Goal: Task Accomplishment & Management: Use online tool/utility

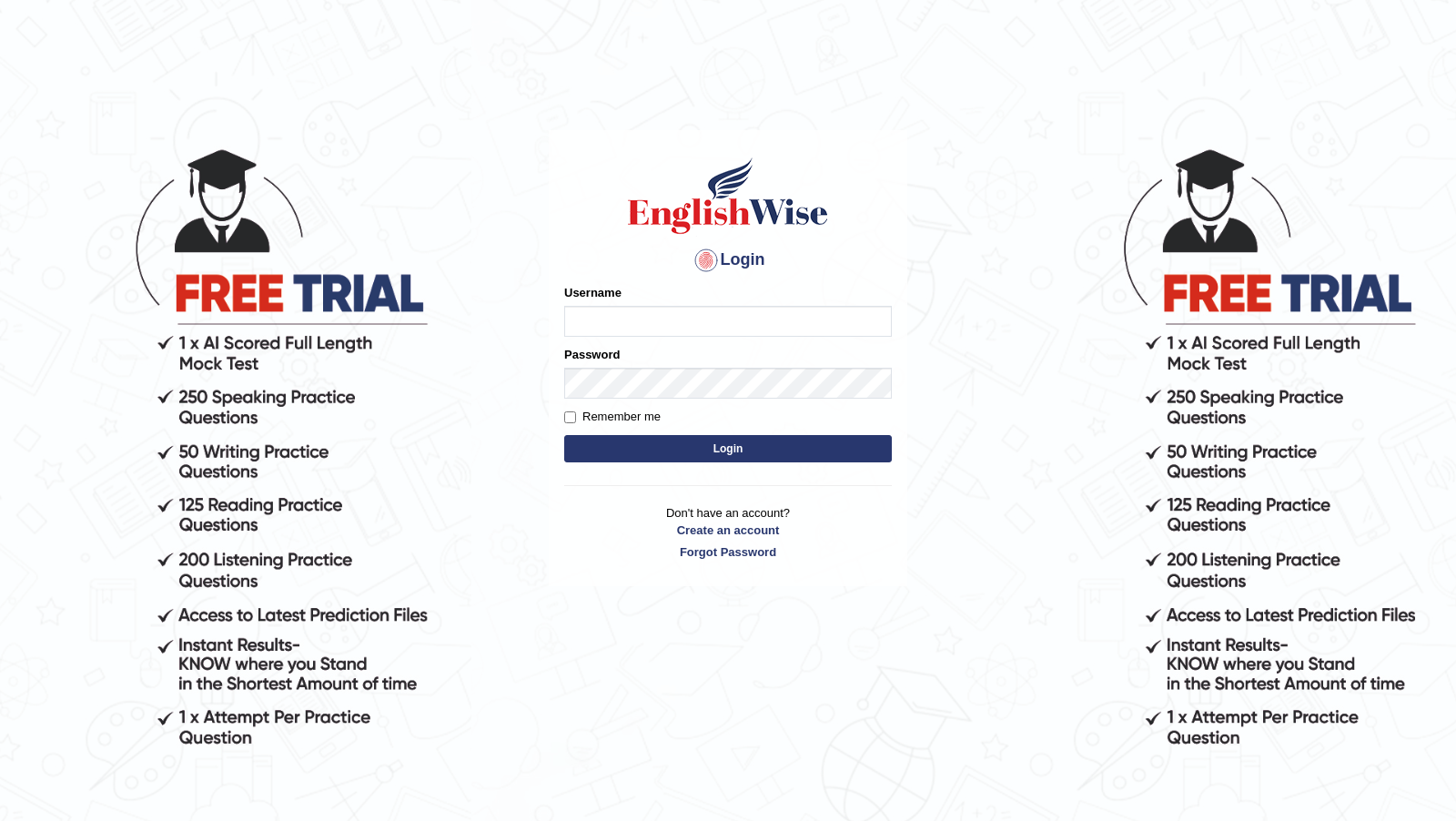
type input "himanshi7"
click at [671, 453] on button "Login" at bounding box center [728, 449] width 327 height 28
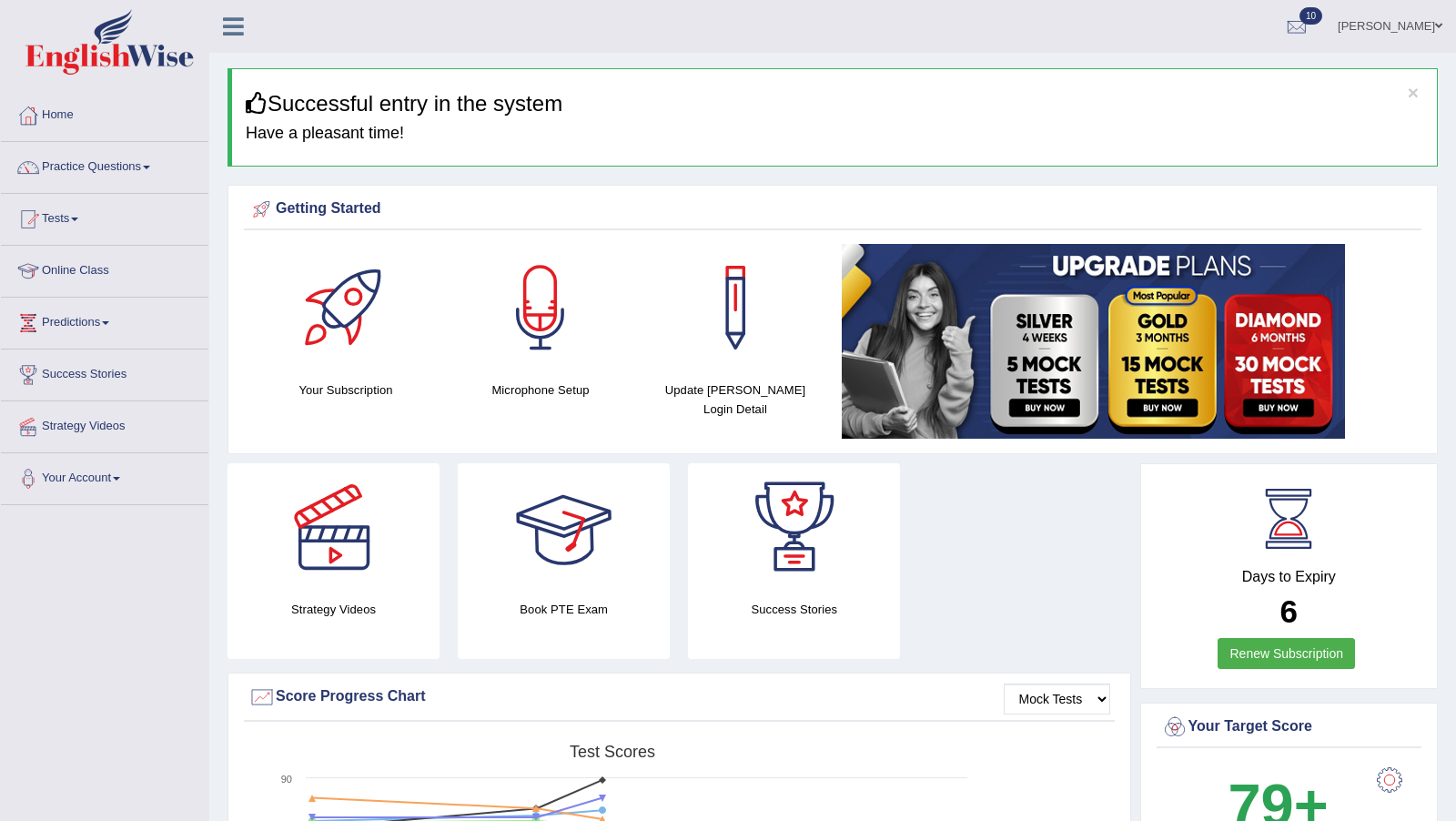
click at [45, 223] on link "Tests" at bounding box center [105, 217] width 207 height 45
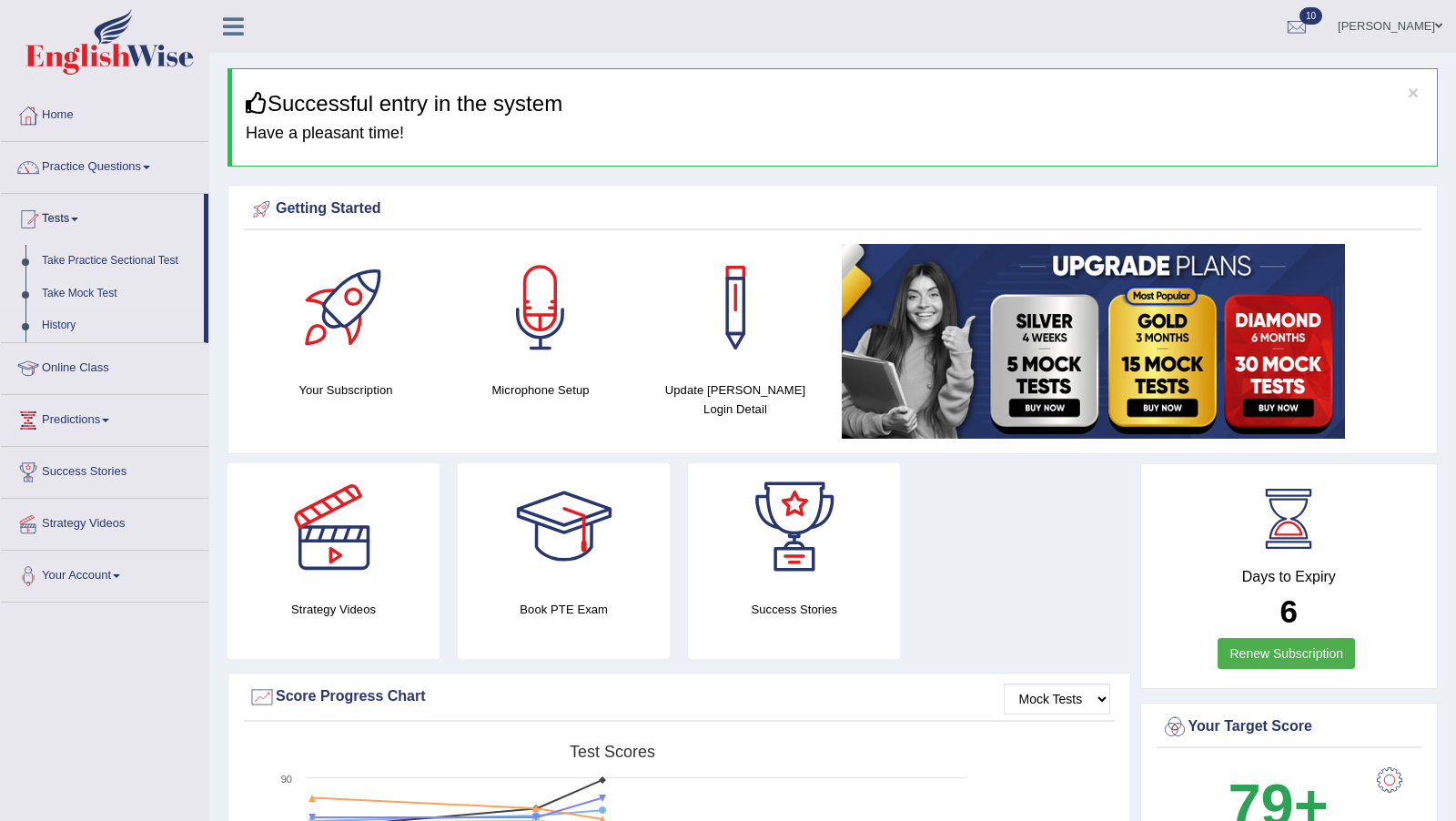
click at [58, 290] on link "Take Mock Test" at bounding box center [118, 293] width 170 height 32
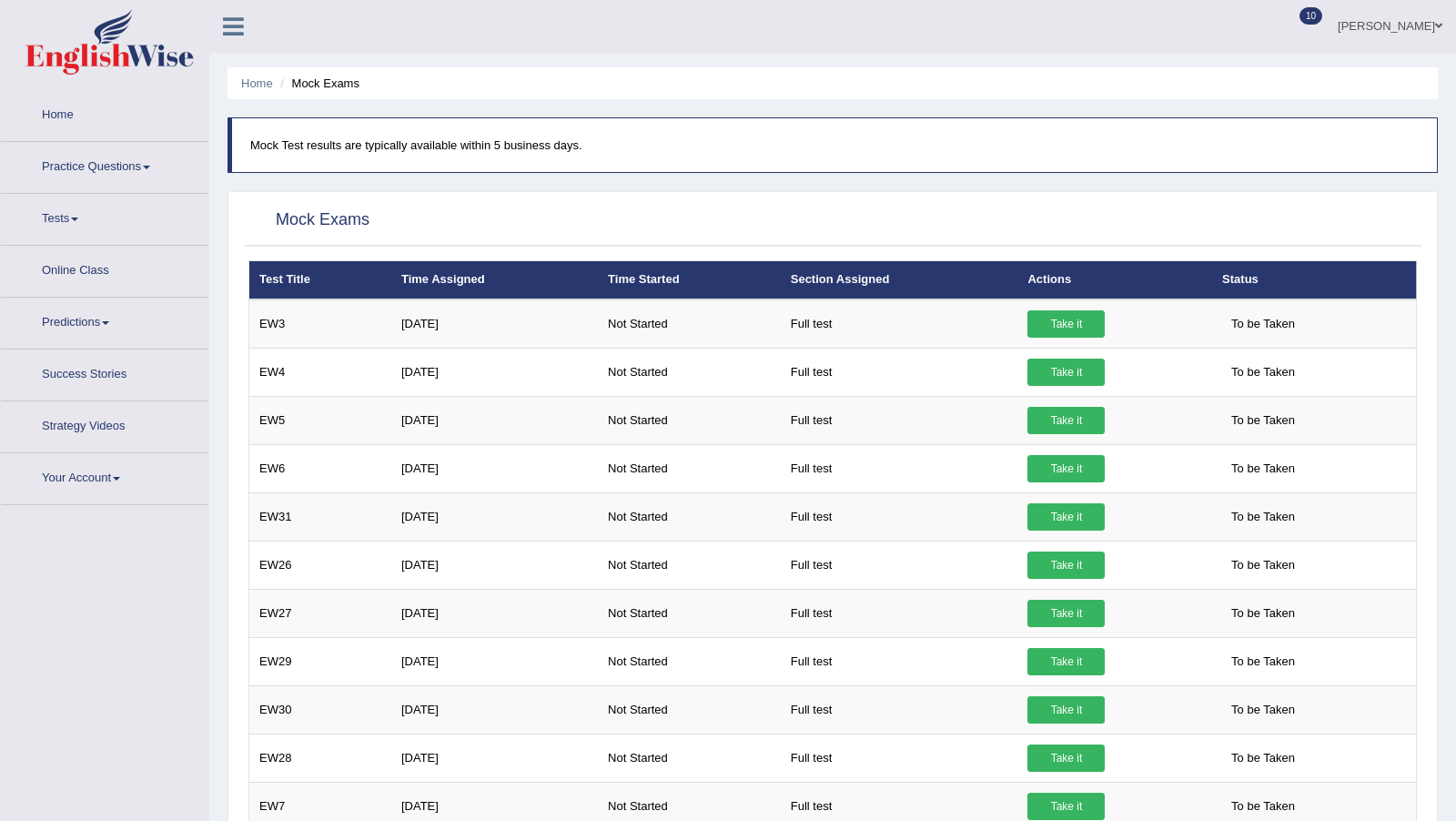
click at [71, 663] on div "Toggle navigation Home Practice Questions Speaking Practice Read Aloud Repeat S…" at bounding box center [728, 675] width 1456 height 1350
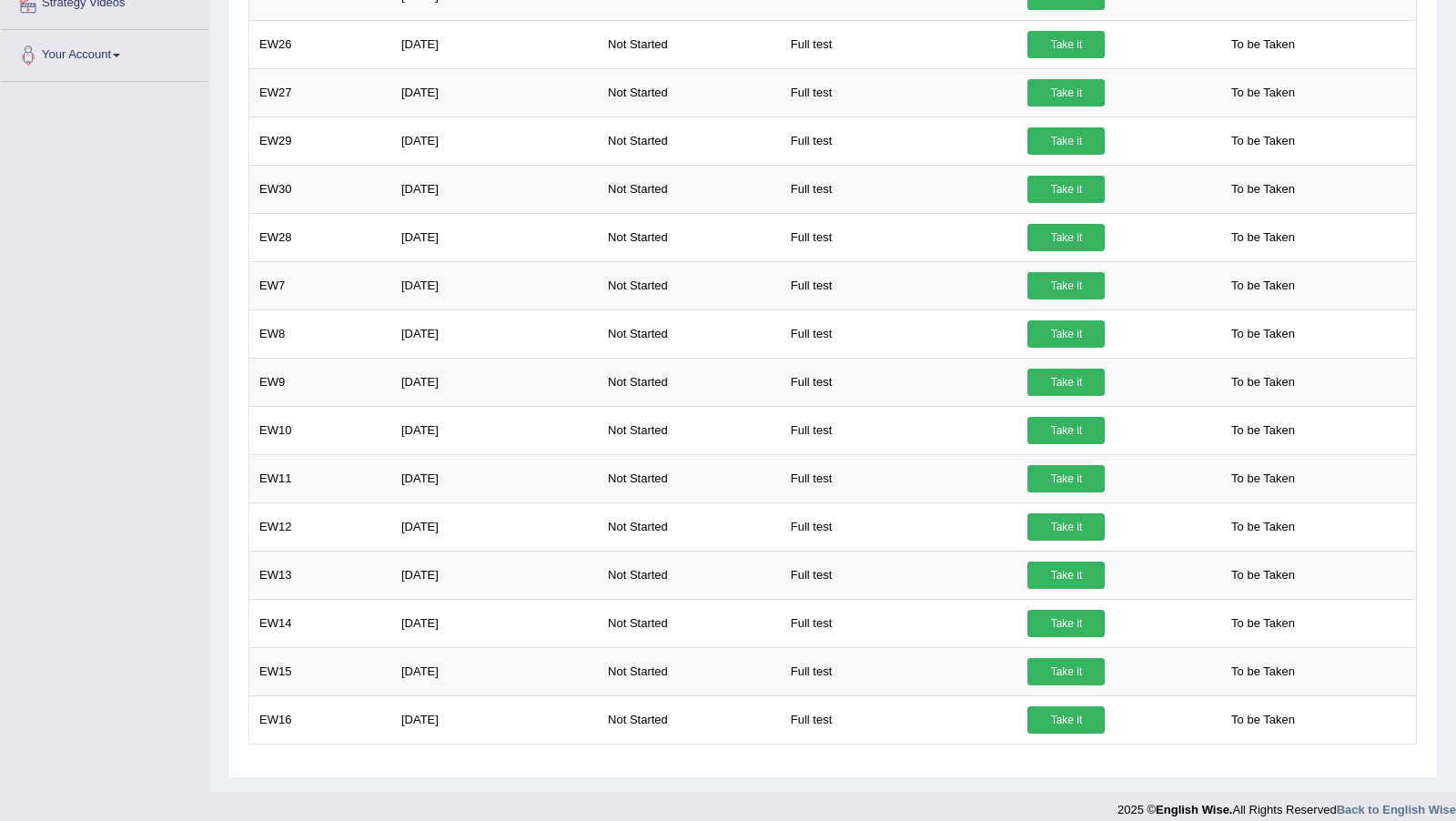
scroll to position [526, 0]
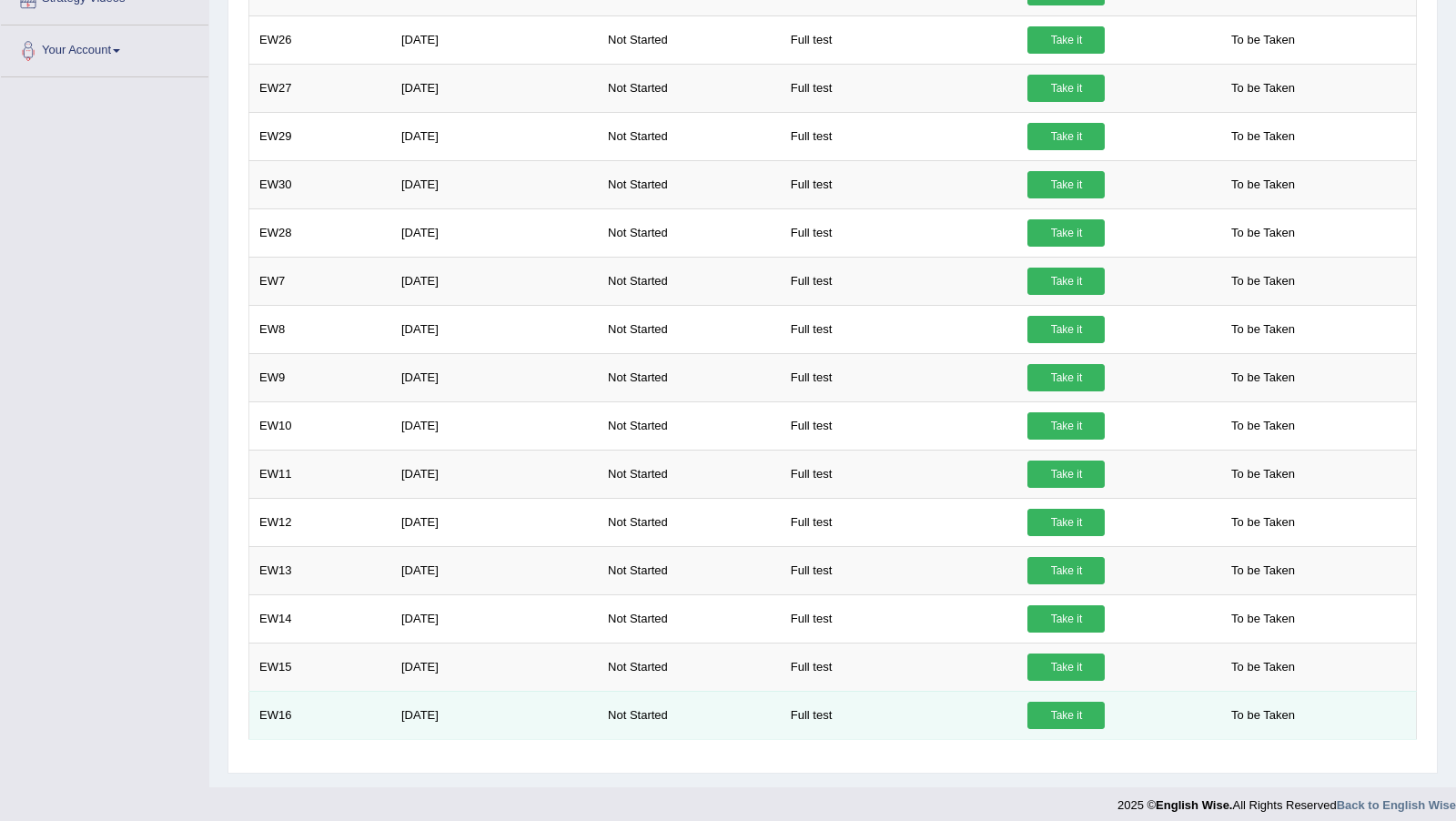
click at [1076, 703] on link "Take it" at bounding box center [1067, 715] width 78 height 28
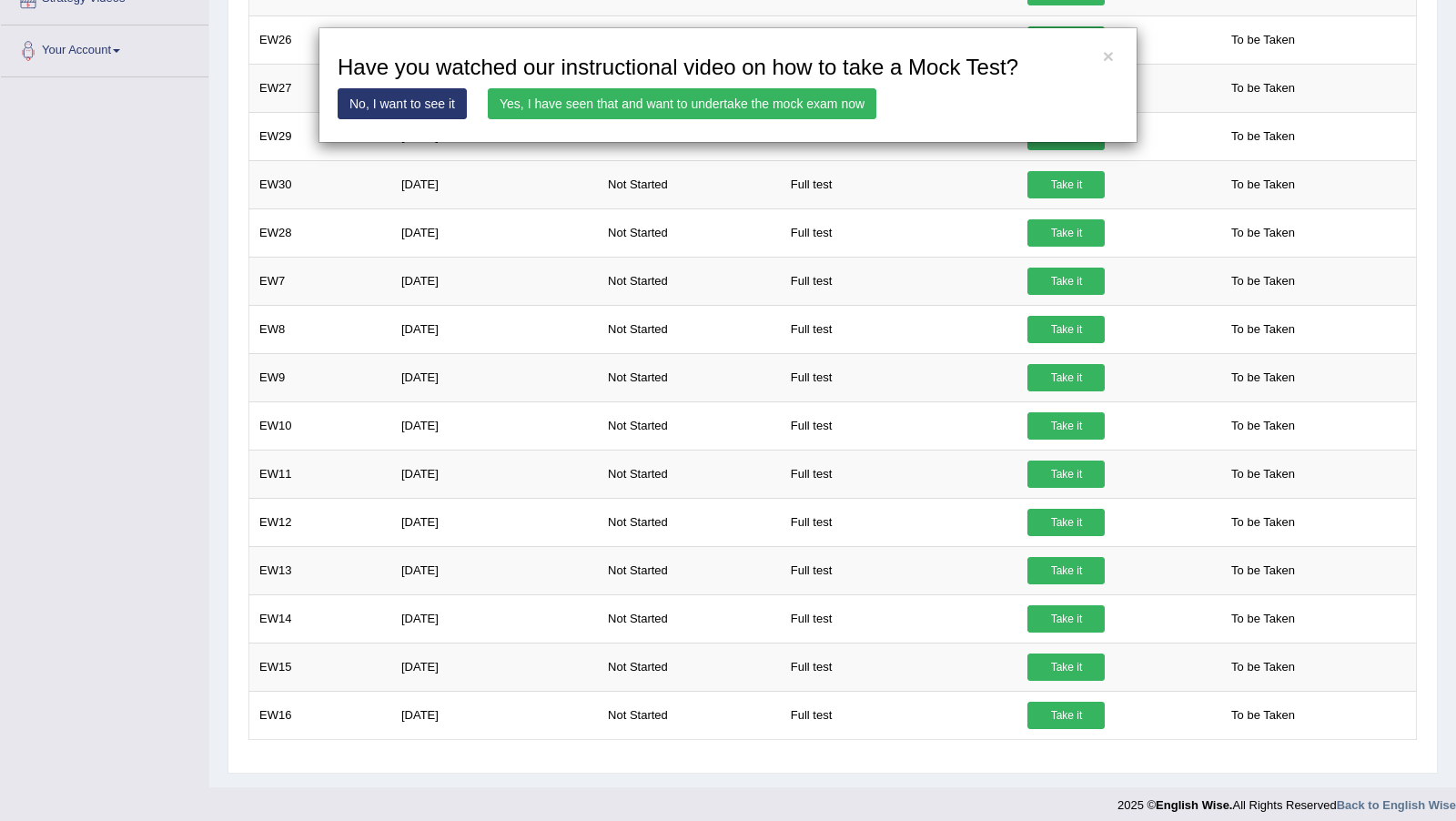
click at [622, 102] on link "Yes, I have seen that and want to undertake the mock exam now" at bounding box center [682, 103] width 389 height 31
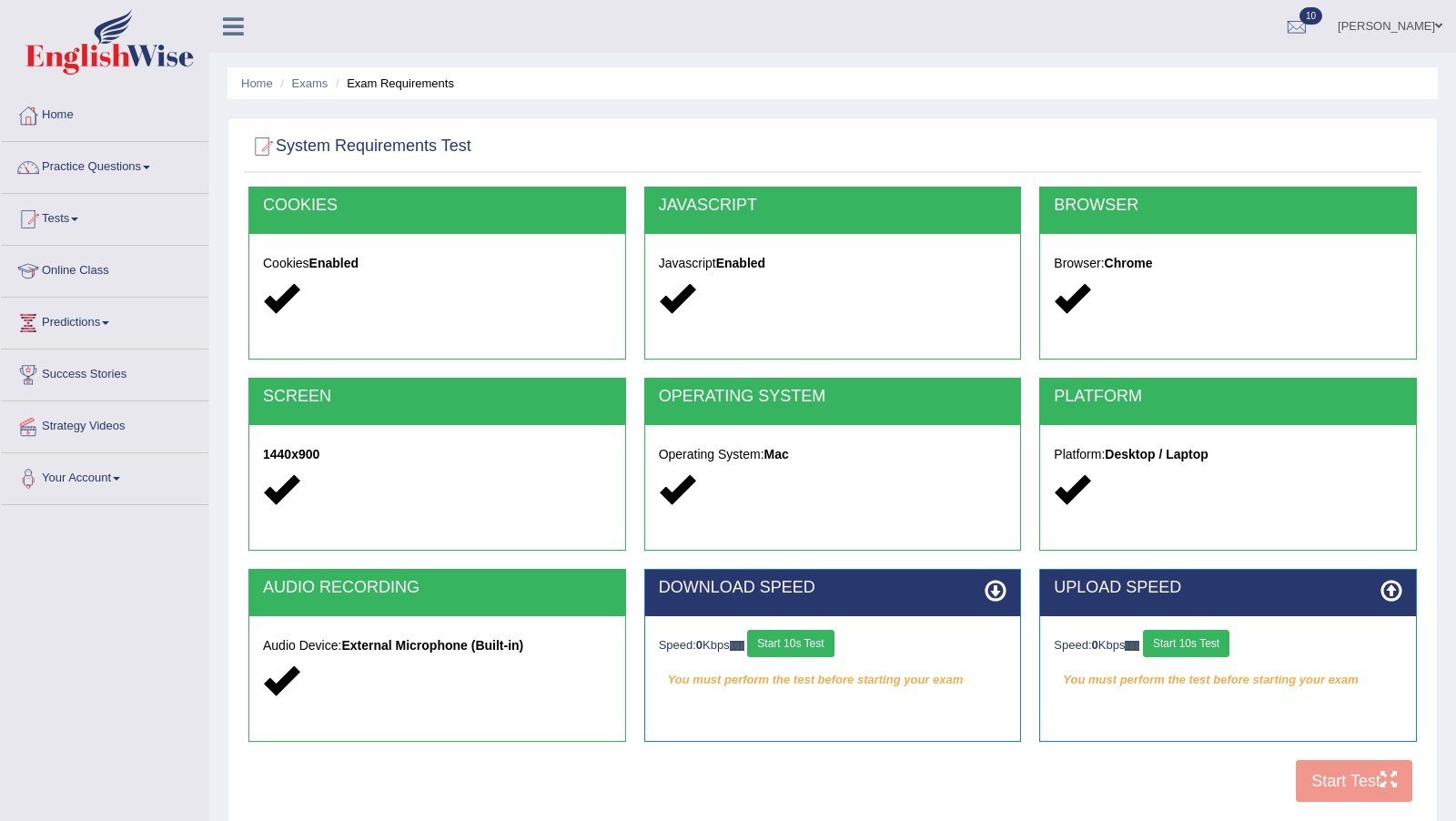
click at [810, 644] on button "Start 10s Test" at bounding box center [790, 644] width 86 height 28
click at [1198, 637] on button "Start 10s Test" at bounding box center [1186, 644] width 86 height 28
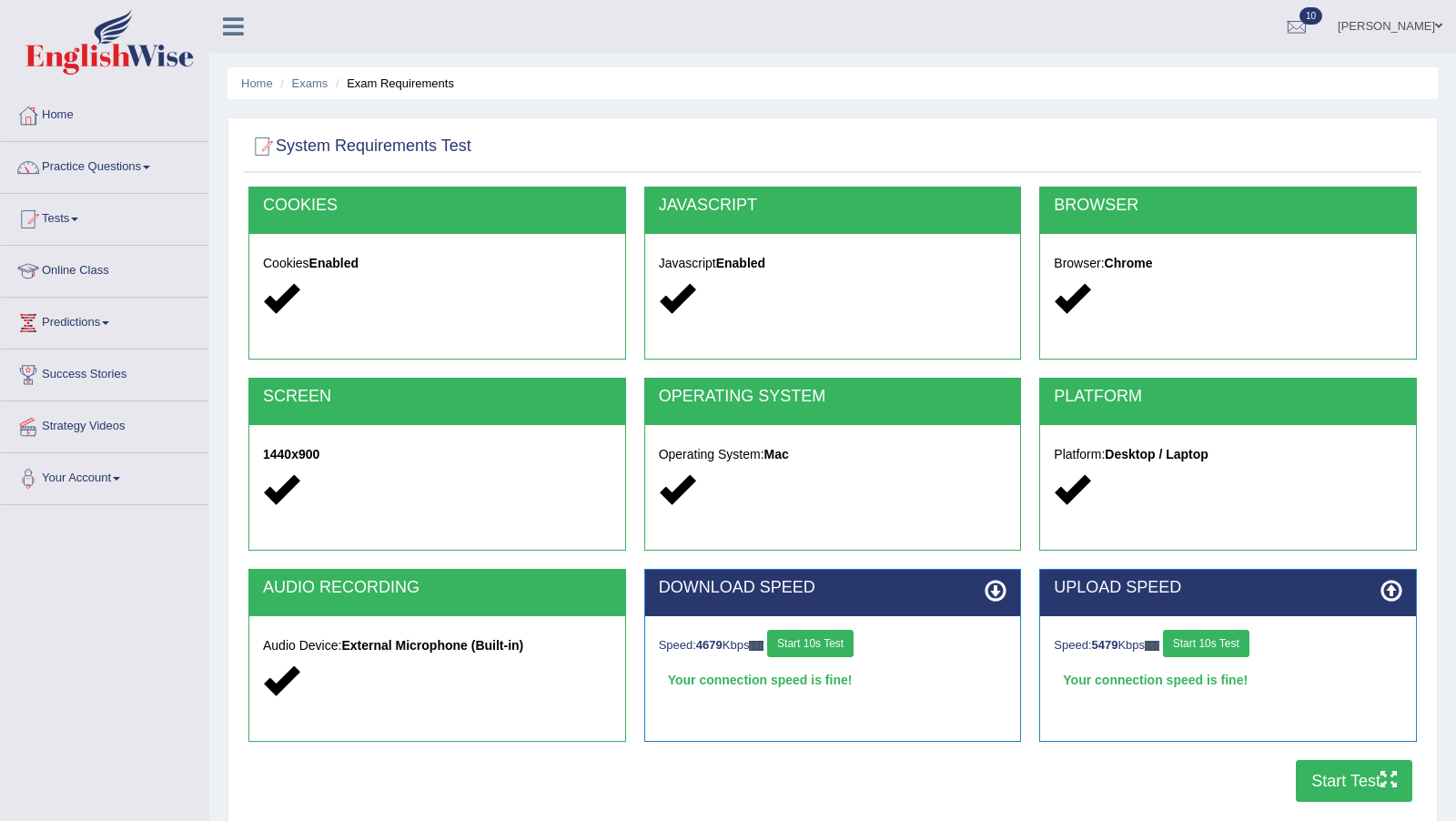
click at [1218, 641] on button "Start 10s Test" at bounding box center [1205, 644] width 86 height 28
click at [1319, 785] on button "Start Test" at bounding box center [1354, 780] width 117 height 42
